Goal: Navigation & Orientation: Find specific page/section

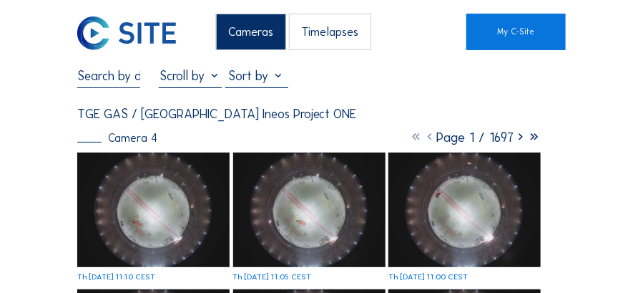
click at [262, 39] on div "Cameras" at bounding box center [251, 32] width 70 height 36
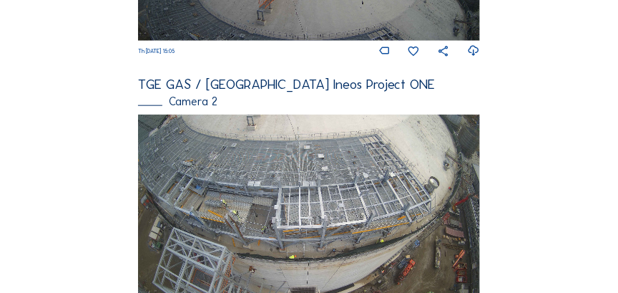
scroll to position [449, 0]
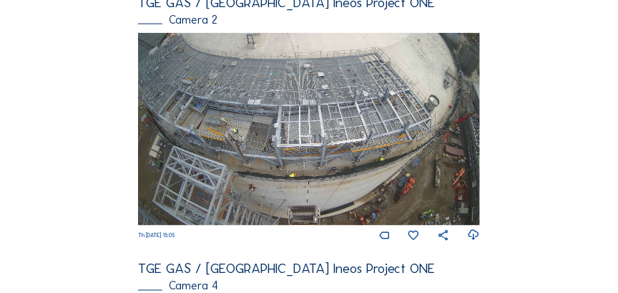
click at [473, 240] on icon at bounding box center [473, 236] width 13 height 16
